Goal: Information Seeking & Learning: Learn about a topic

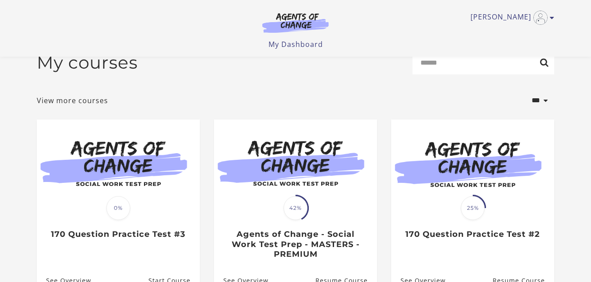
scroll to position [83, 0]
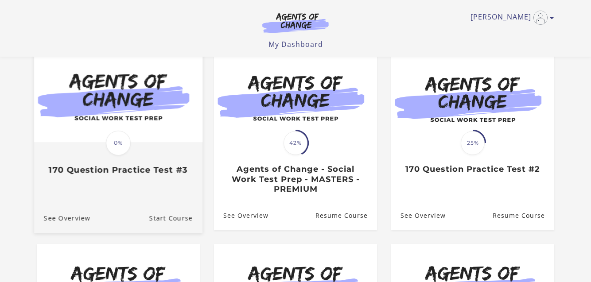
click at [116, 140] on span "0%" at bounding box center [118, 143] width 25 height 25
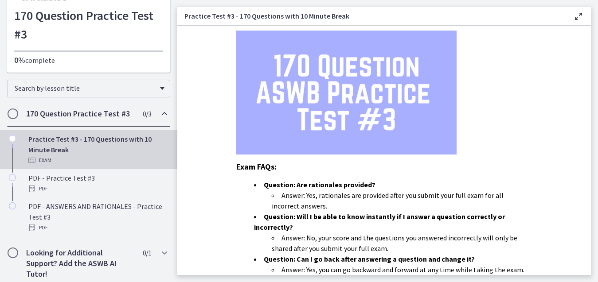
scroll to position [54, 0]
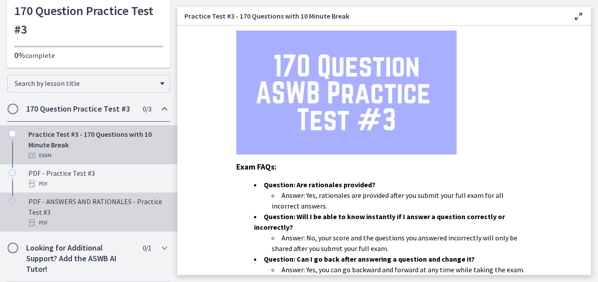
click at [40, 206] on div "PDF - ANSWERS AND RATIONALES - Practice Test #3 PDF" at bounding box center [97, 212] width 138 height 32
